Goal: Task Accomplishment & Management: Manage account settings

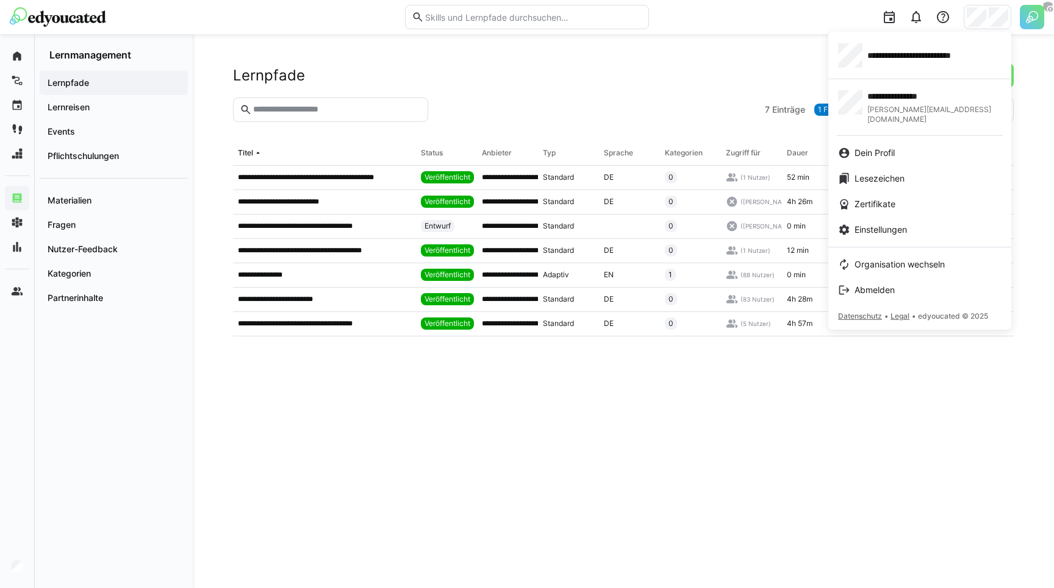
click at [22, 55] on div at bounding box center [527, 294] width 1054 height 588
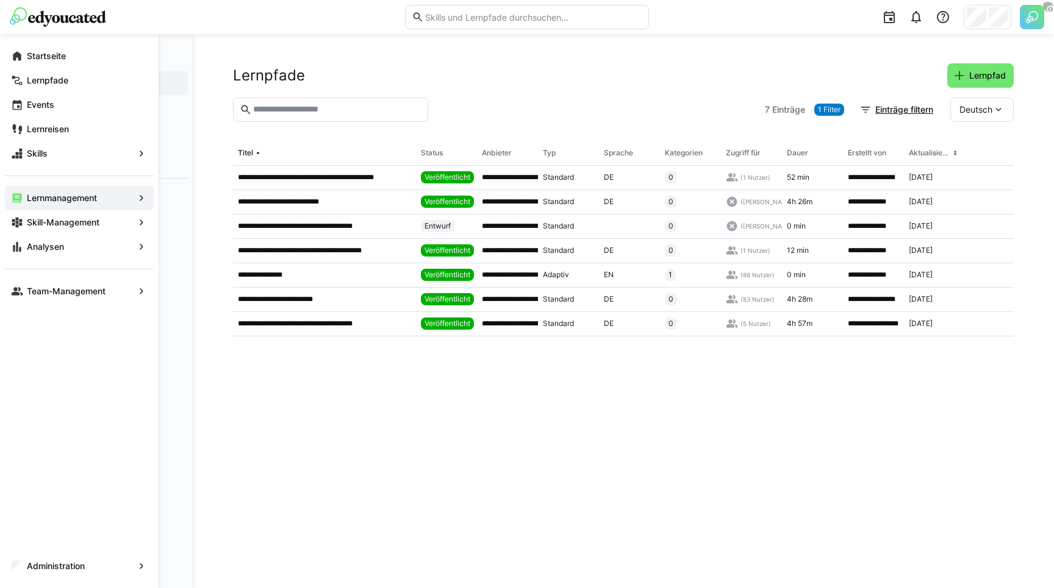
click at [22, 55] on eds-icon at bounding box center [17, 56] width 12 height 12
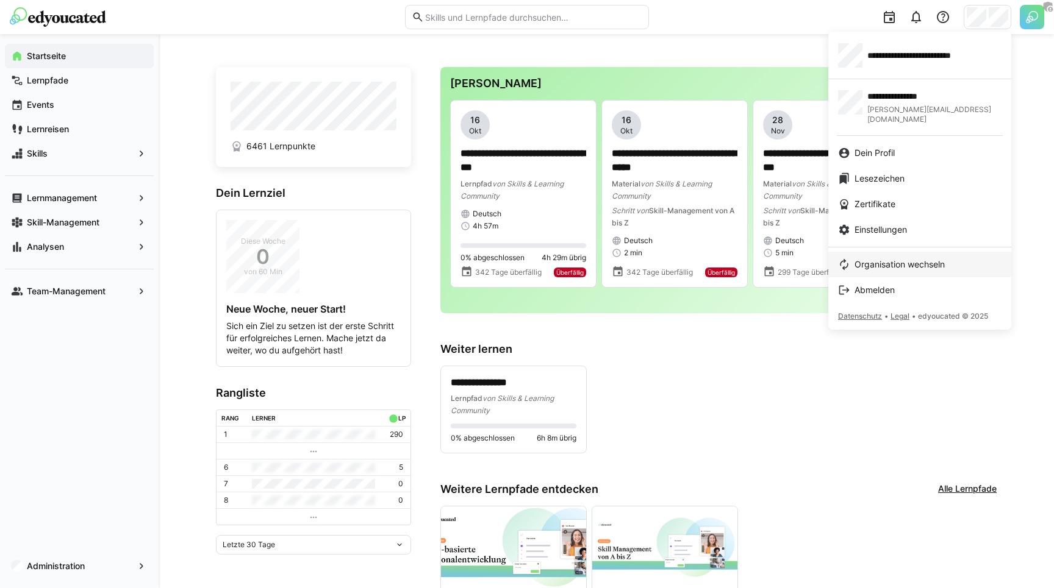
click at [879, 252] on link "Organisation wechseln" at bounding box center [919, 265] width 183 height 26
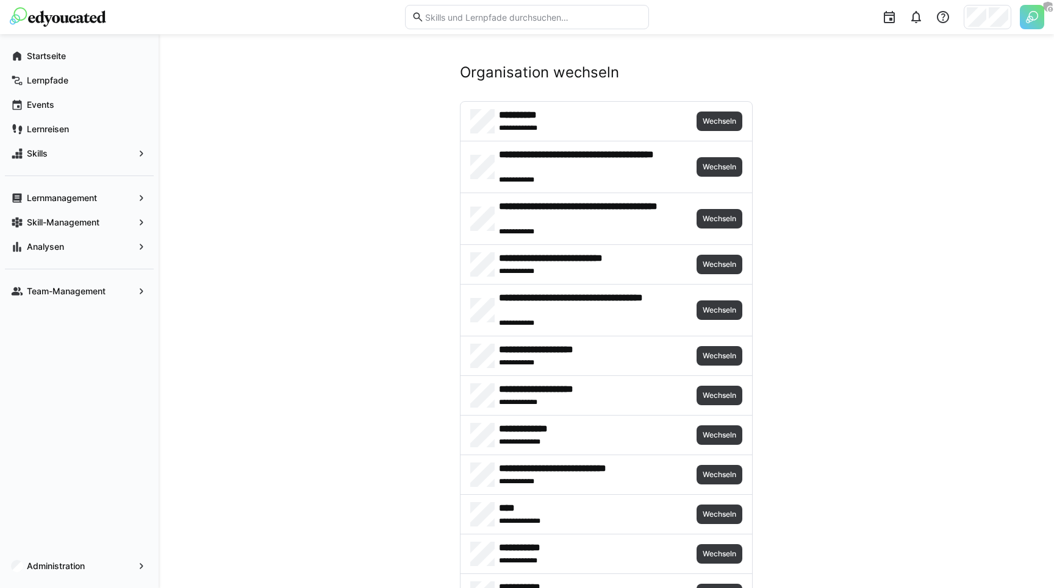
scroll to position [2669, 0]
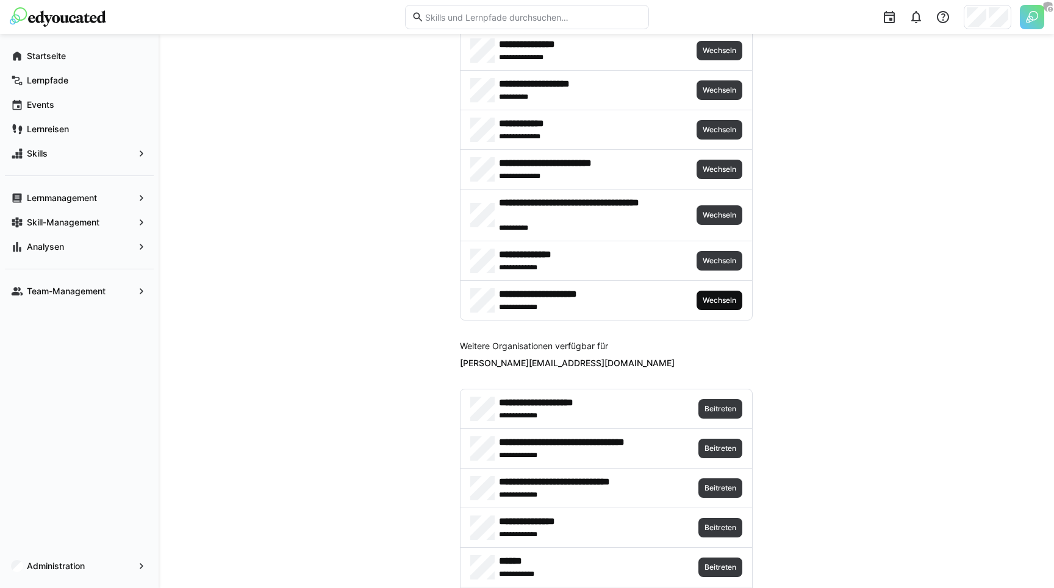
click at [723, 292] on span "Wechseln" at bounding box center [719, 301] width 46 height 20
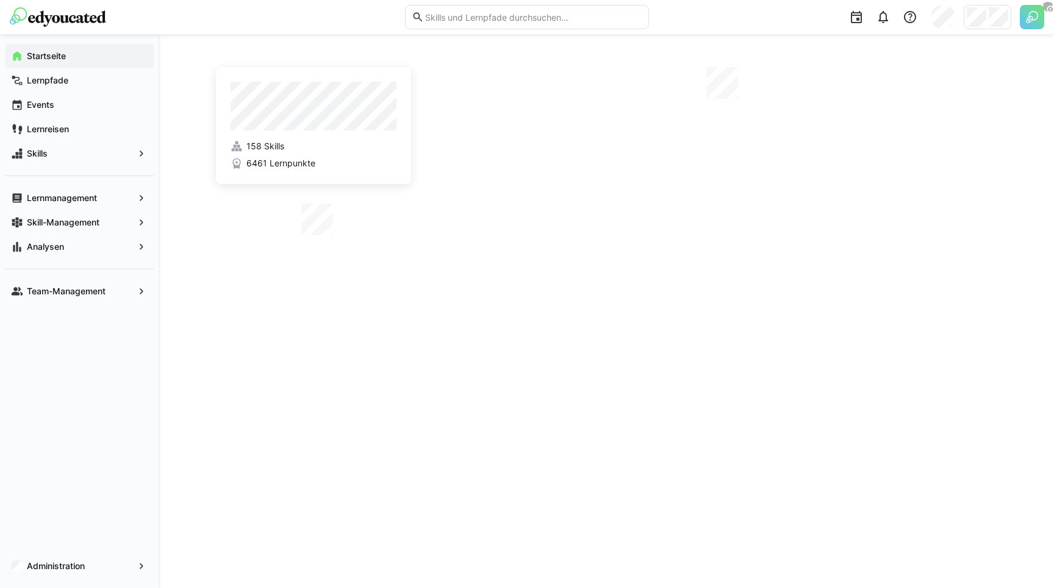
click at [185, 145] on div "158 Skills 6461 Lernpunkte" at bounding box center [606, 311] width 895 height 554
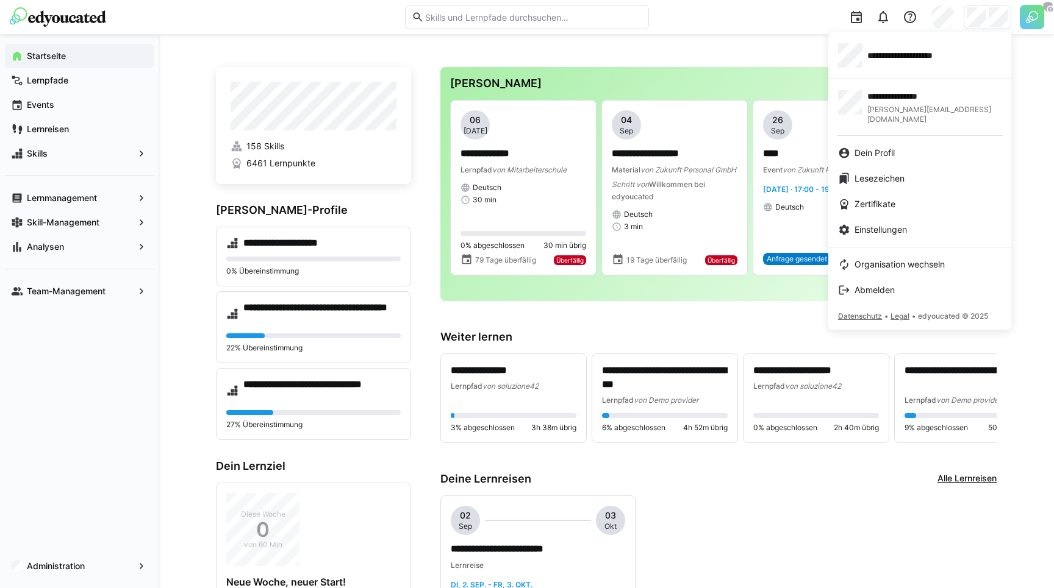
click at [979, 14] on div at bounding box center [527, 294] width 1054 height 588
click at [888, 252] on link "Organisation wechseln" at bounding box center [919, 265] width 183 height 26
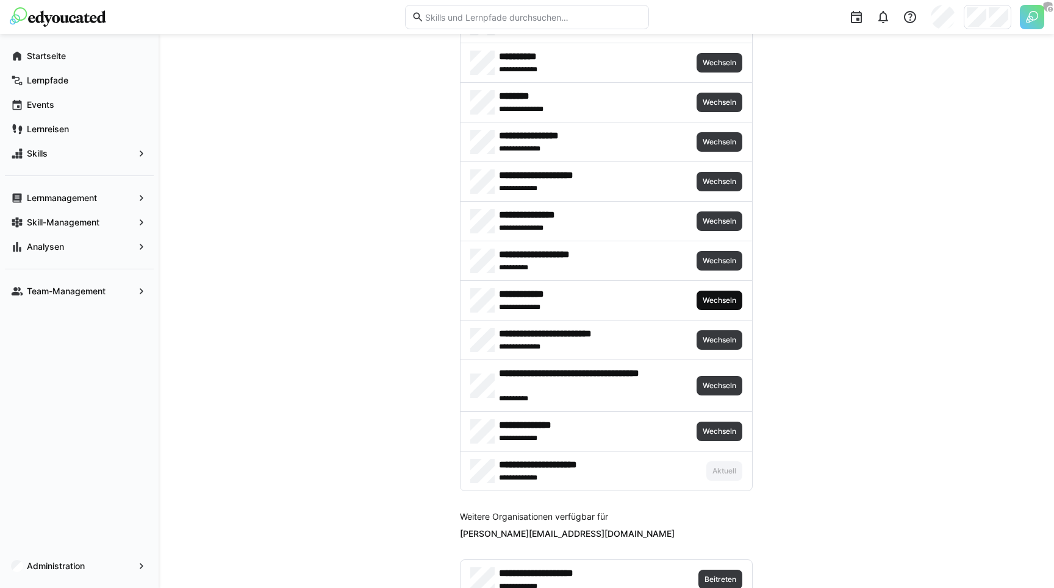
click at [712, 293] on span "Wechseln" at bounding box center [719, 301] width 46 height 20
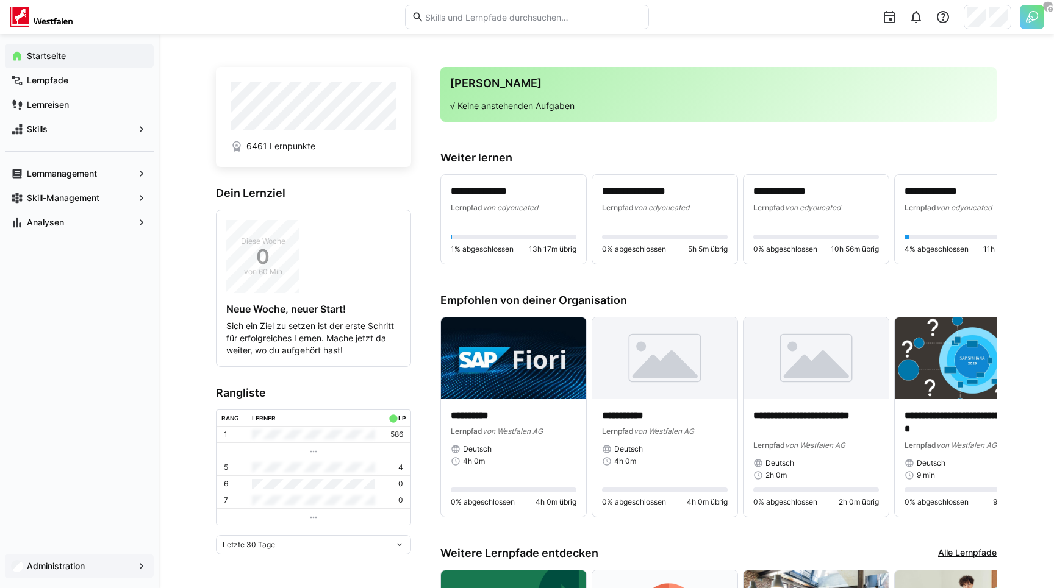
click at [0, 0] on app-navigation-label "Administration" at bounding box center [0, 0] width 0 height 0
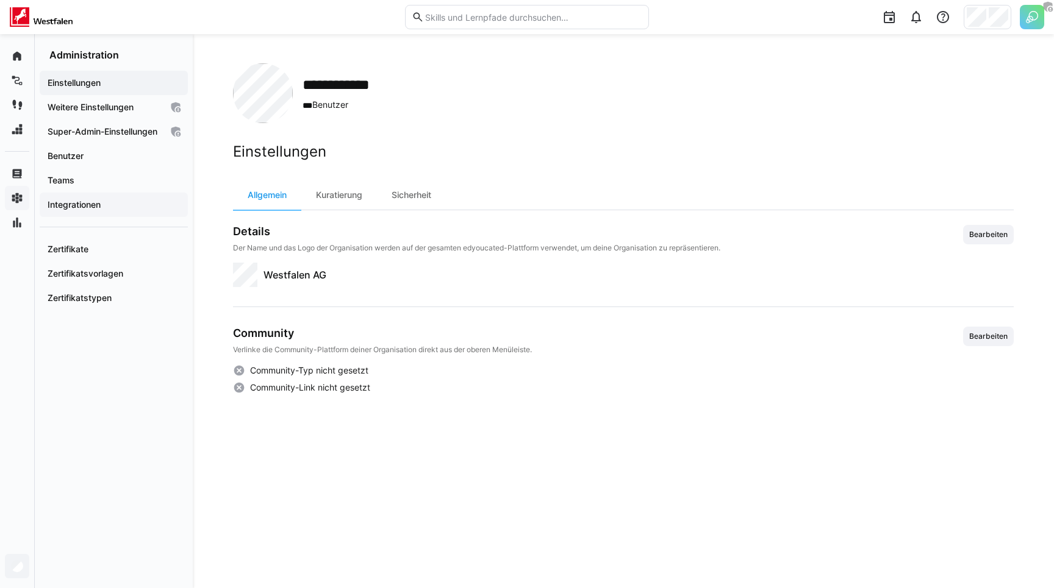
click at [0, 0] on app-navigation-label "Integrationen" at bounding box center [0, 0] width 0 height 0
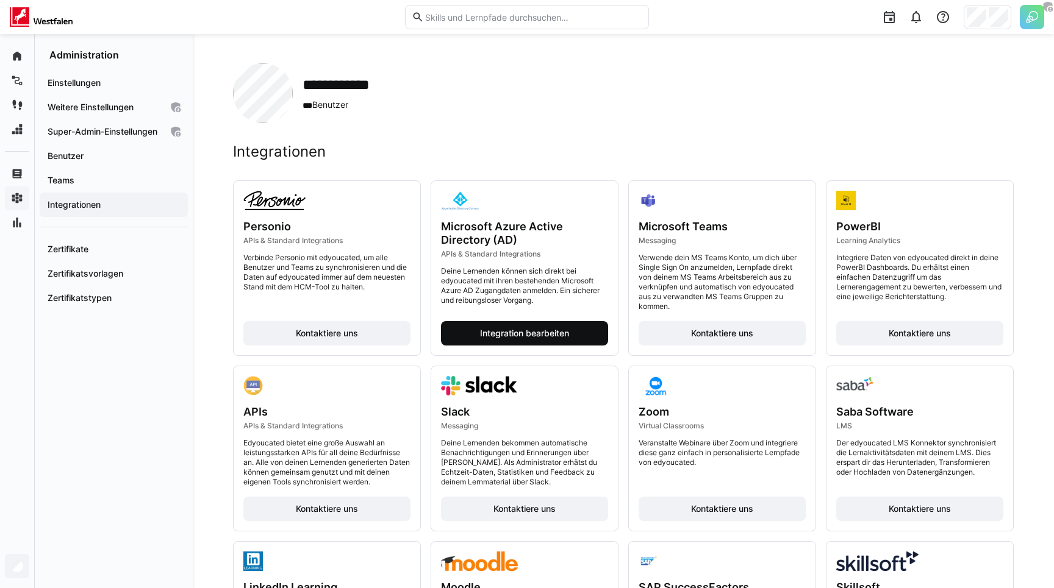
click at [513, 339] on span "Integration bearbeiten" at bounding box center [524, 333] width 93 height 12
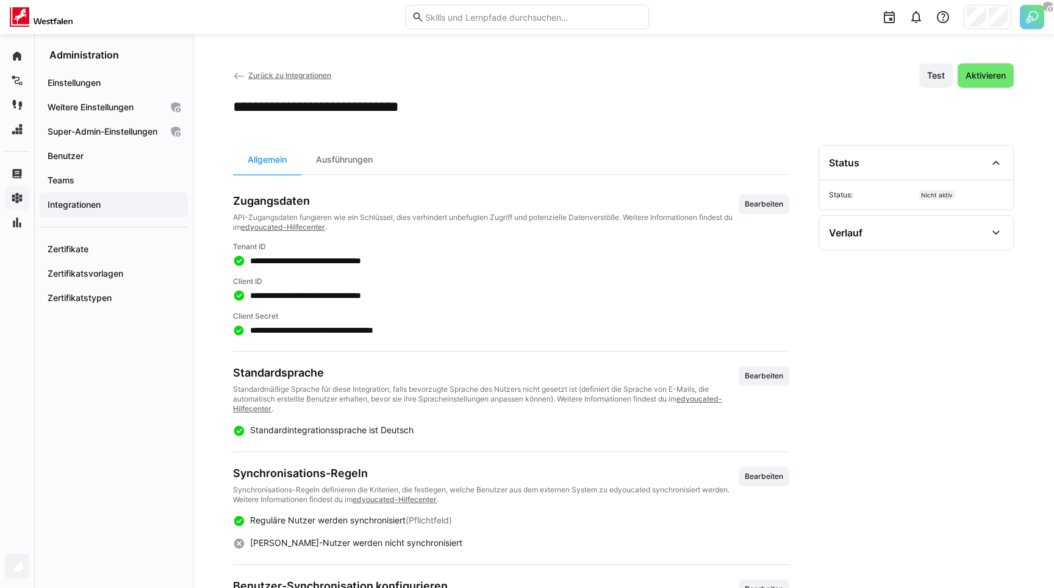
click at [713, 67] on div "Zurück zu Integrationen Test Aktivieren" at bounding box center [623, 75] width 781 height 24
click at [374, 160] on div "Ausführungen" at bounding box center [344, 159] width 86 height 29
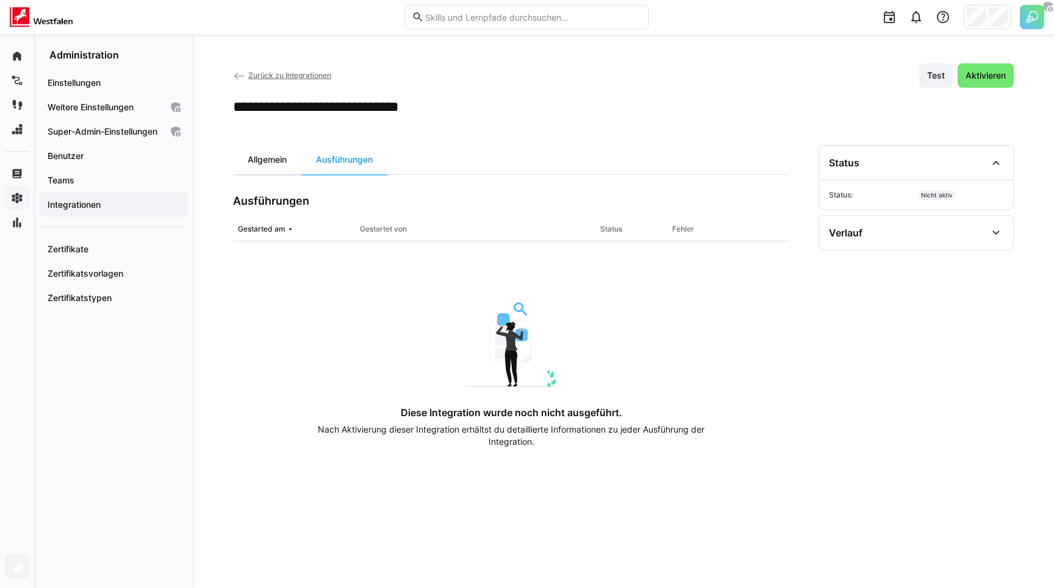
click at [246, 154] on div "Allgemein" at bounding box center [267, 159] width 68 height 29
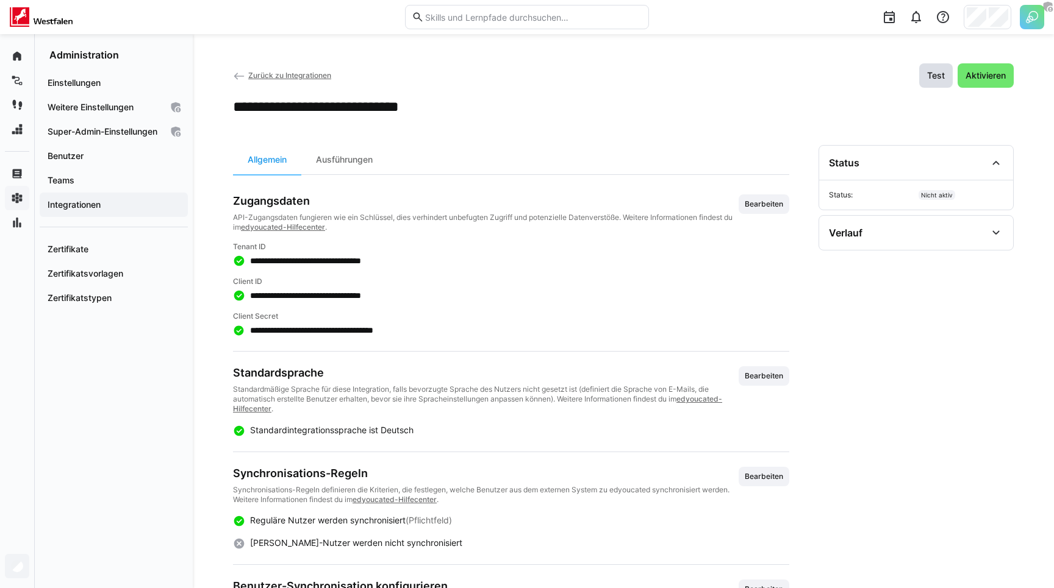
click at [926, 76] on span "Test" at bounding box center [935, 76] width 21 height 12
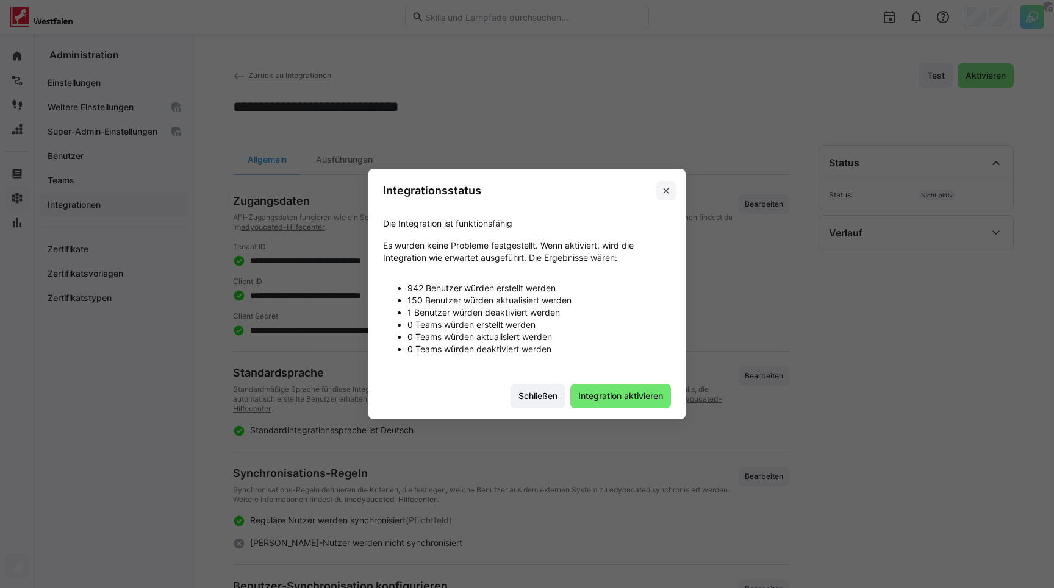
click at [661, 190] on eds-icon at bounding box center [666, 191] width 10 height 10
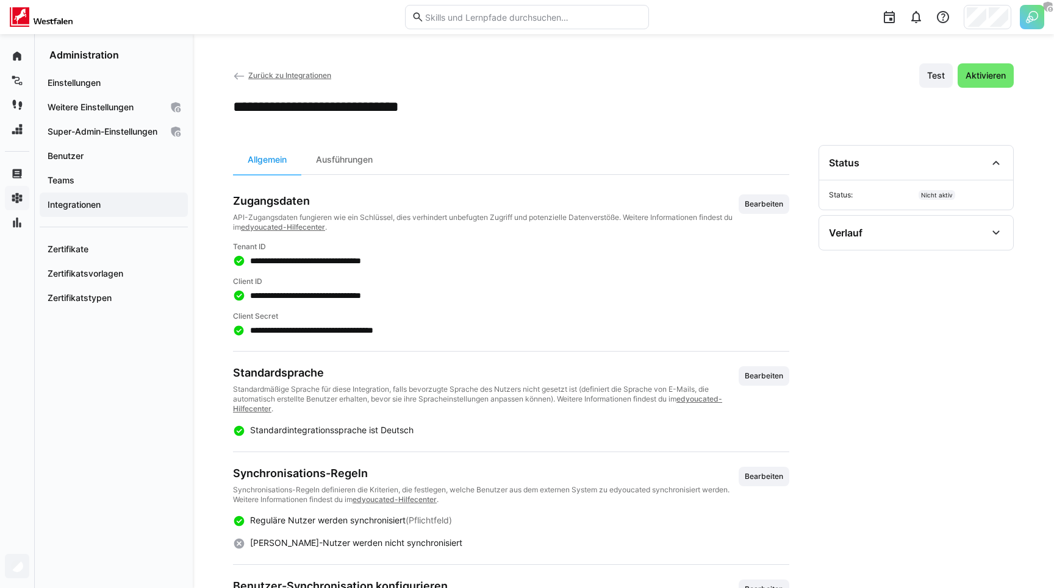
click at [536, 121] on app-header-sidebar-layout "**********" at bounding box center [623, 442] width 781 height 758
